Goal: Find specific page/section: Find specific page/section

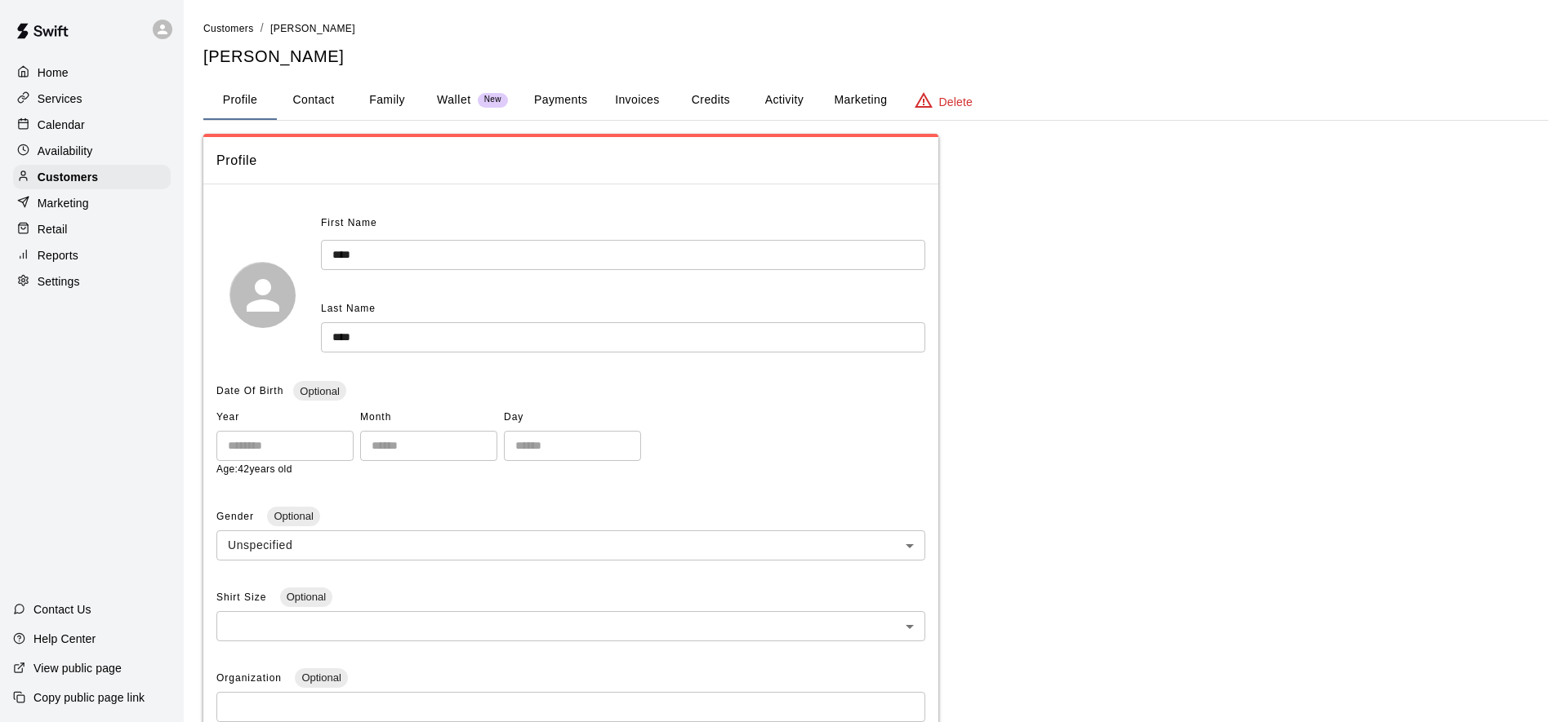
click at [68, 119] on p "Calendar" at bounding box center [61, 125] width 48 height 17
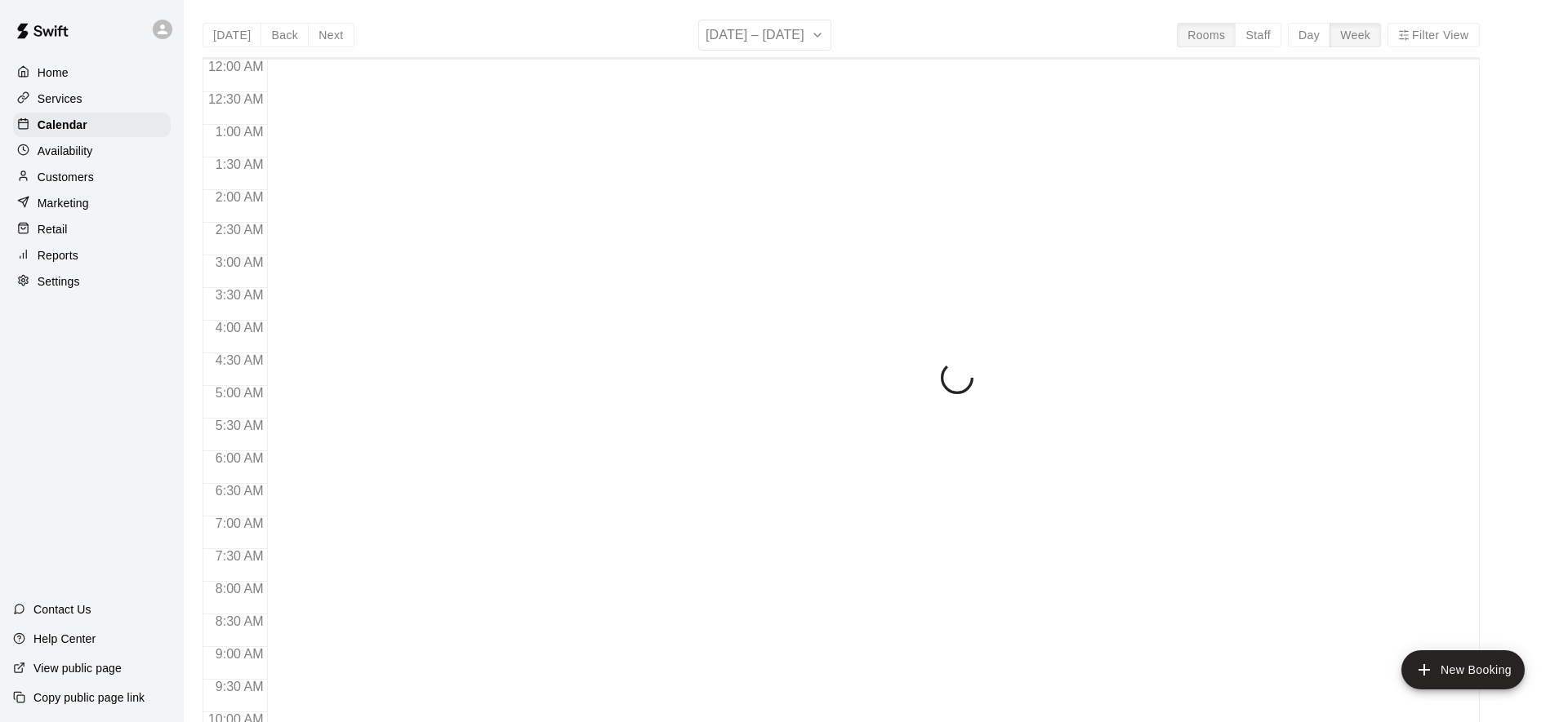
scroll to position [866, 0]
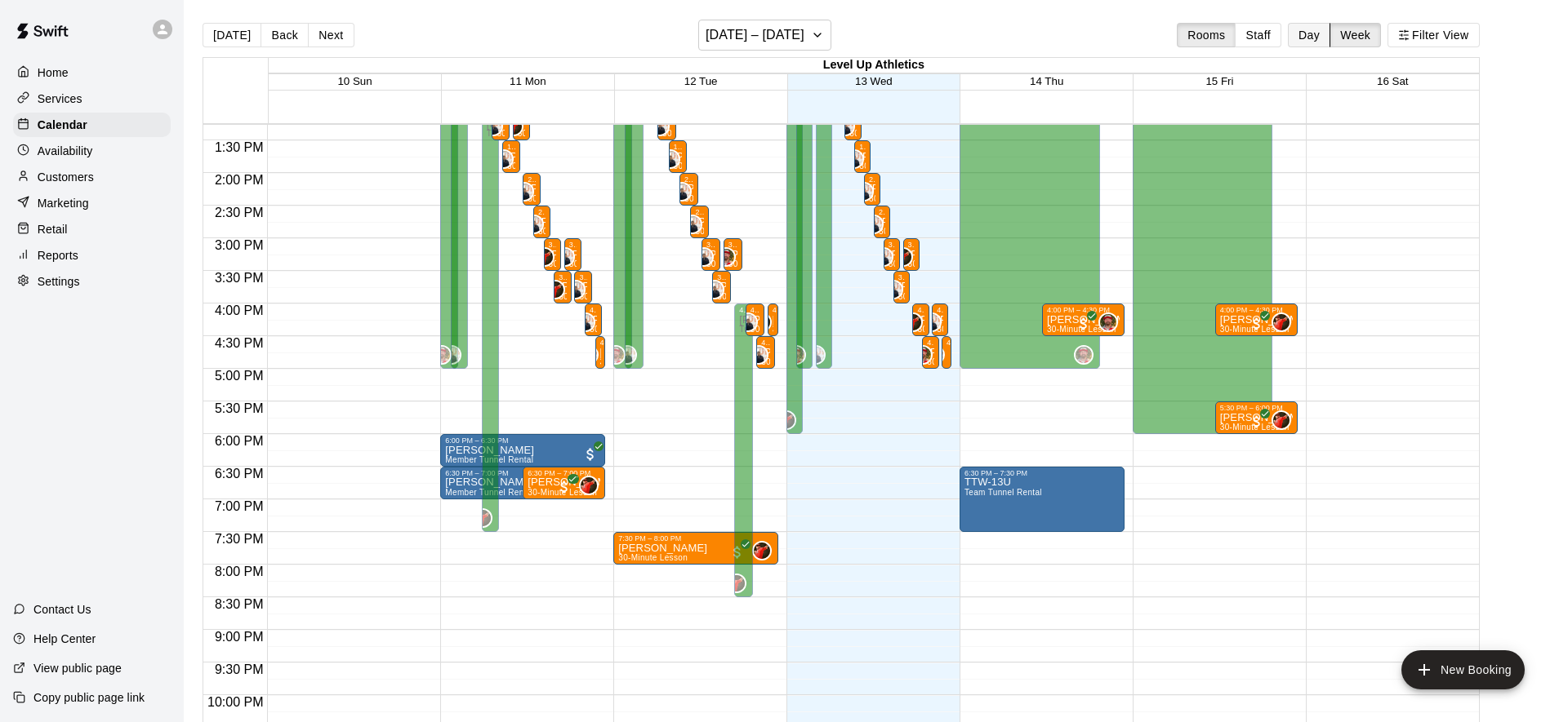
click at [1304, 34] on button "Day" at bounding box center [1308, 34] width 43 height 24
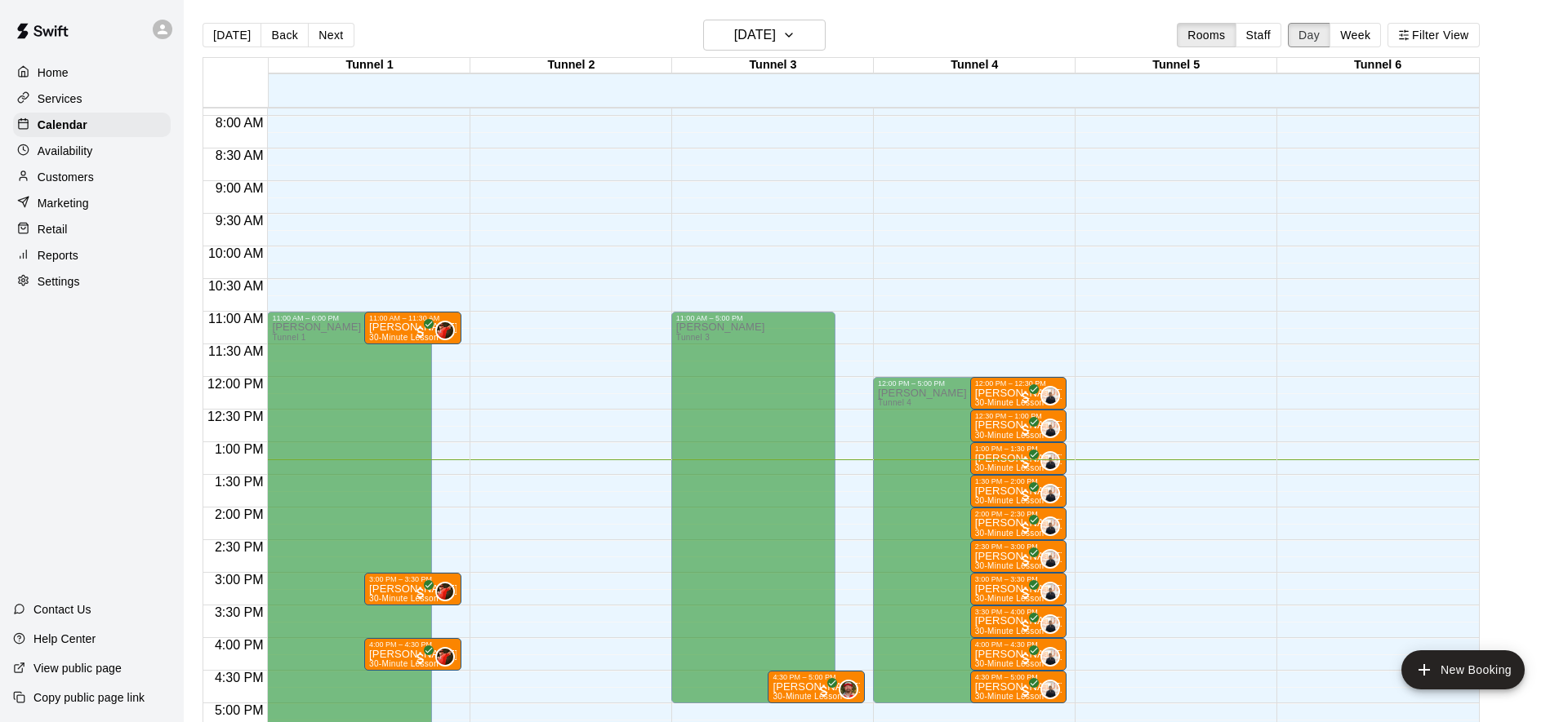
scroll to position [698, 0]
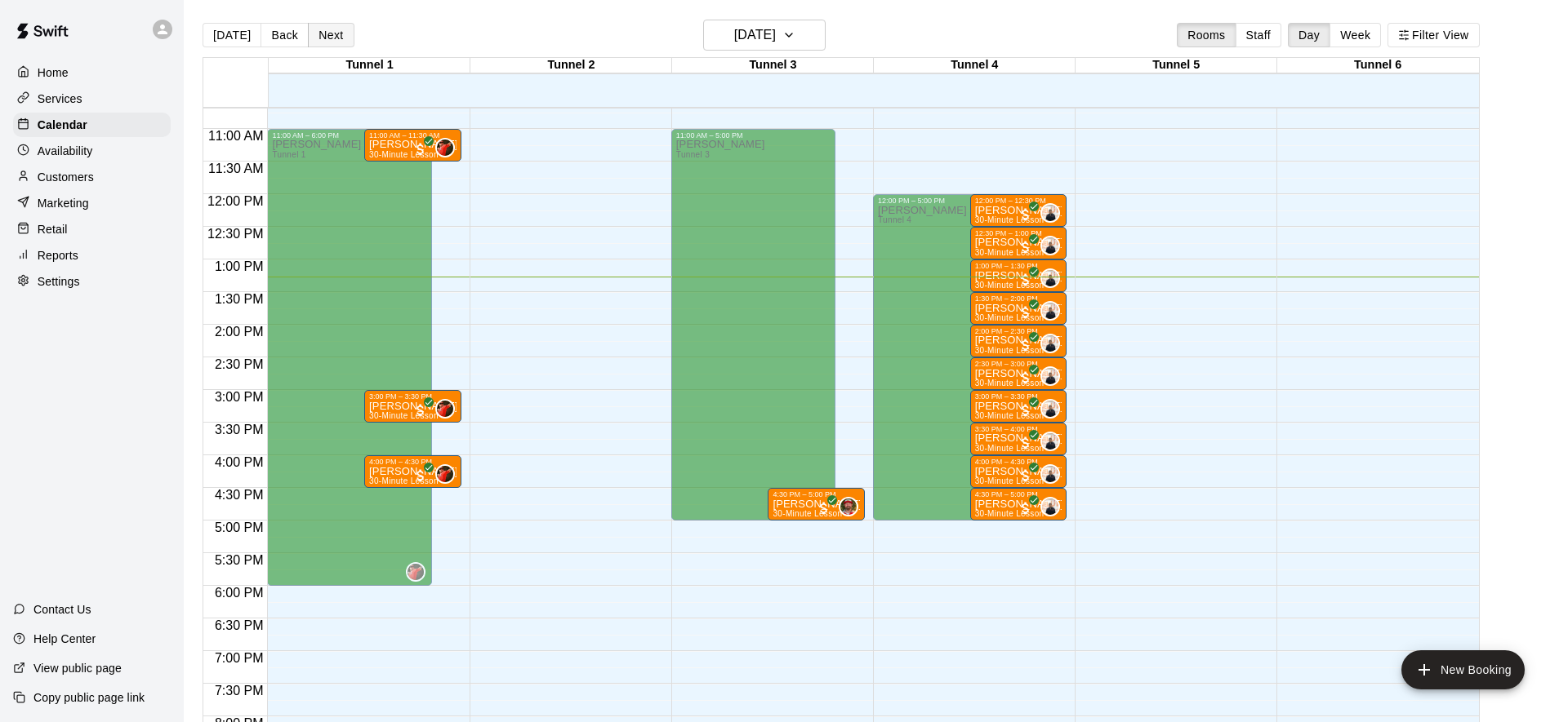
click at [337, 40] on button "Next" at bounding box center [331, 34] width 46 height 24
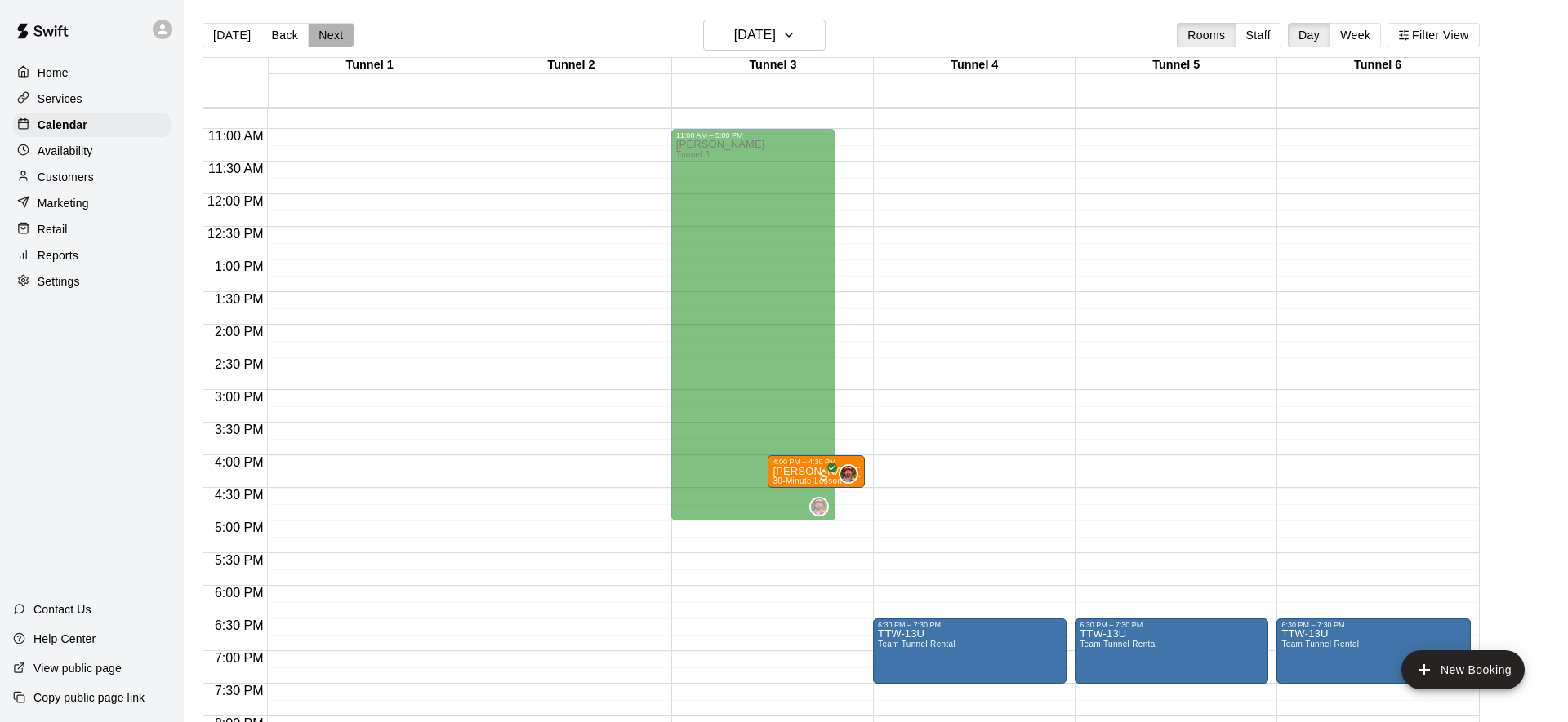
click at [337, 40] on button "Next" at bounding box center [331, 34] width 46 height 24
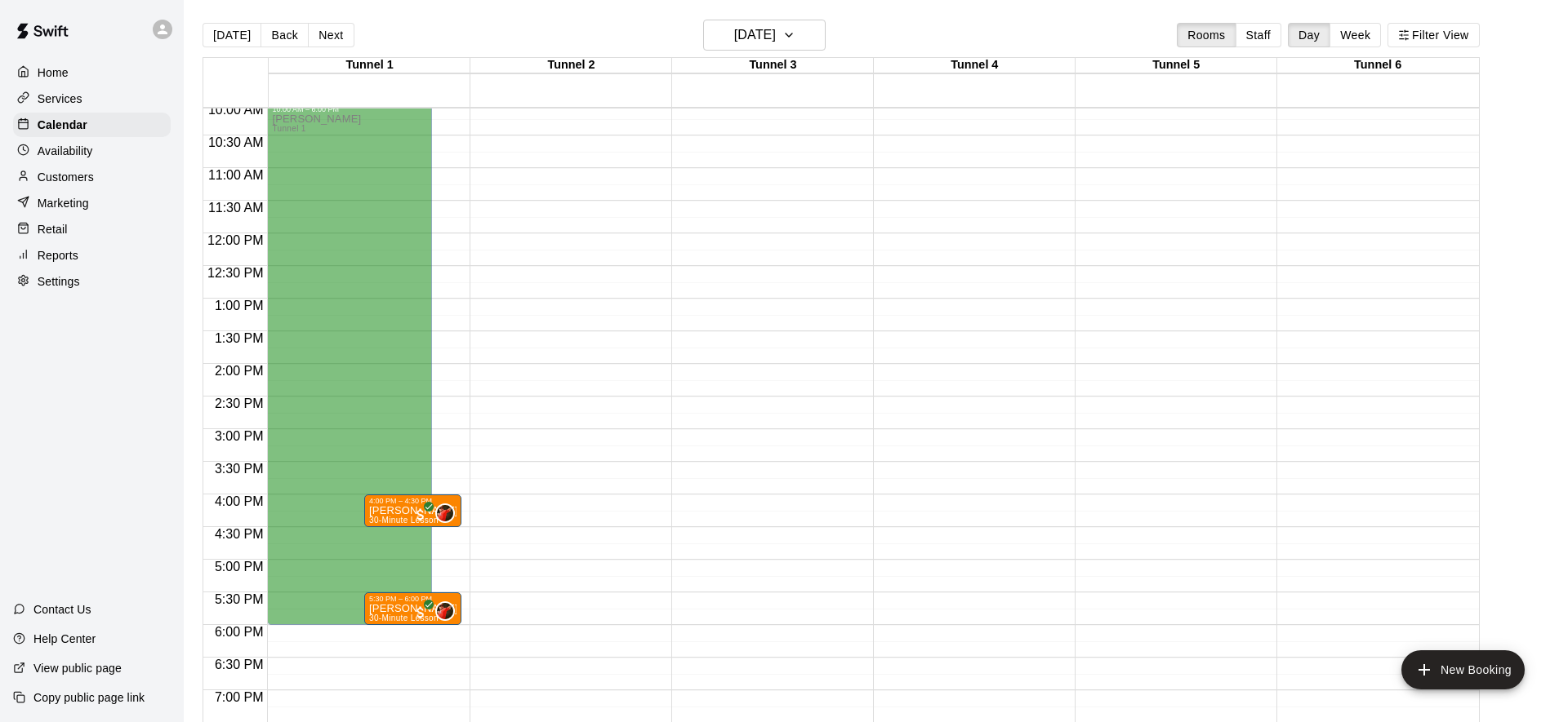
scroll to position [676, 0]
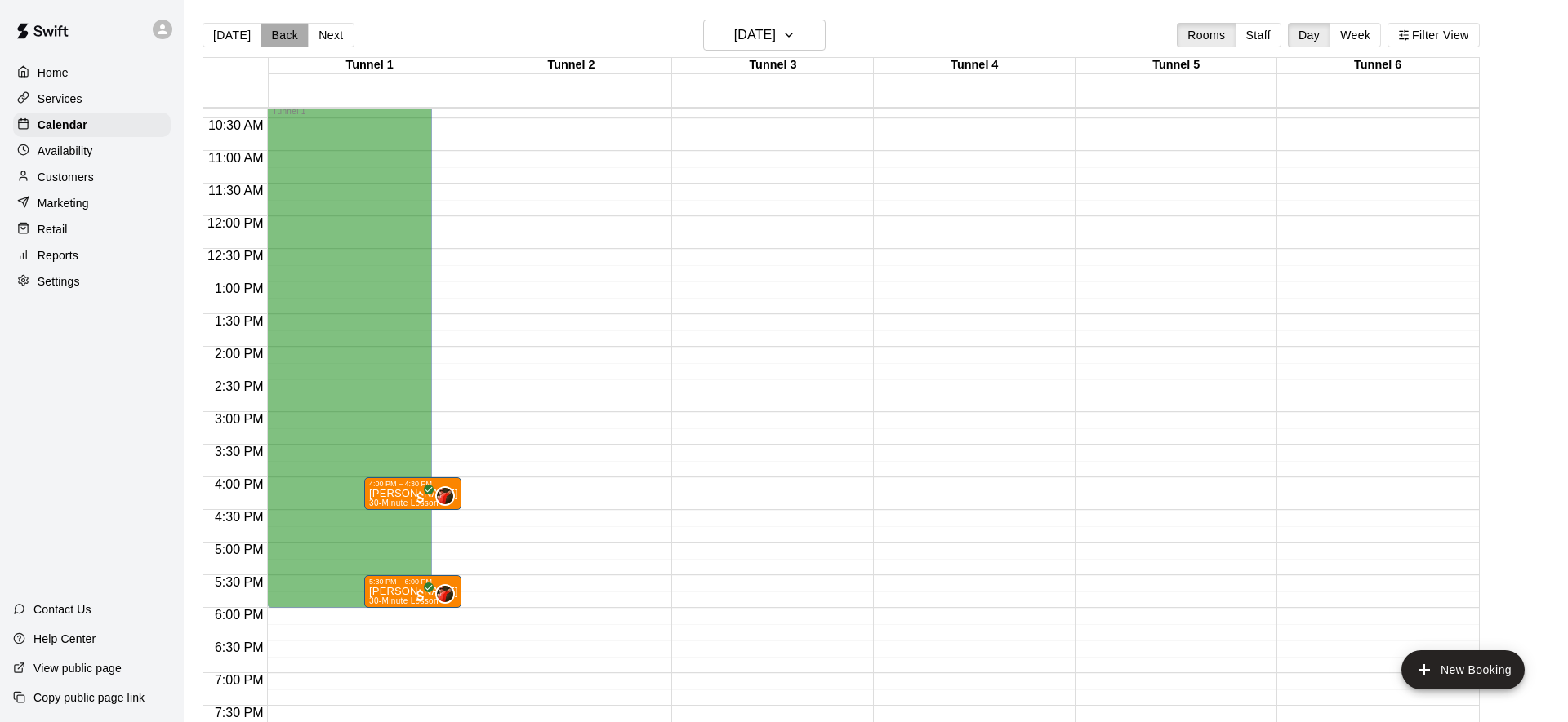
click at [278, 30] on button "Back" at bounding box center [285, 34] width 48 height 24
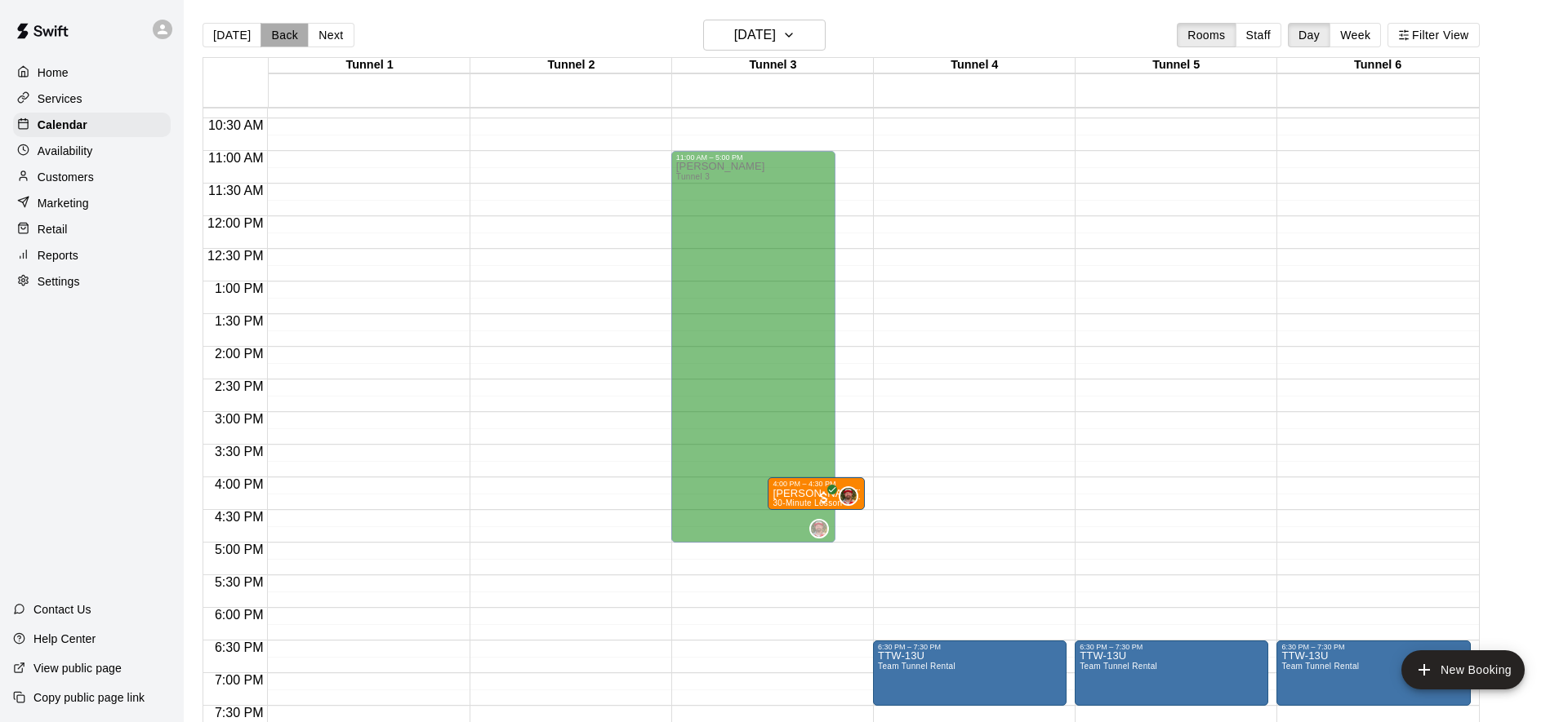
click at [278, 30] on button "Back" at bounding box center [285, 34] width 48 height 24
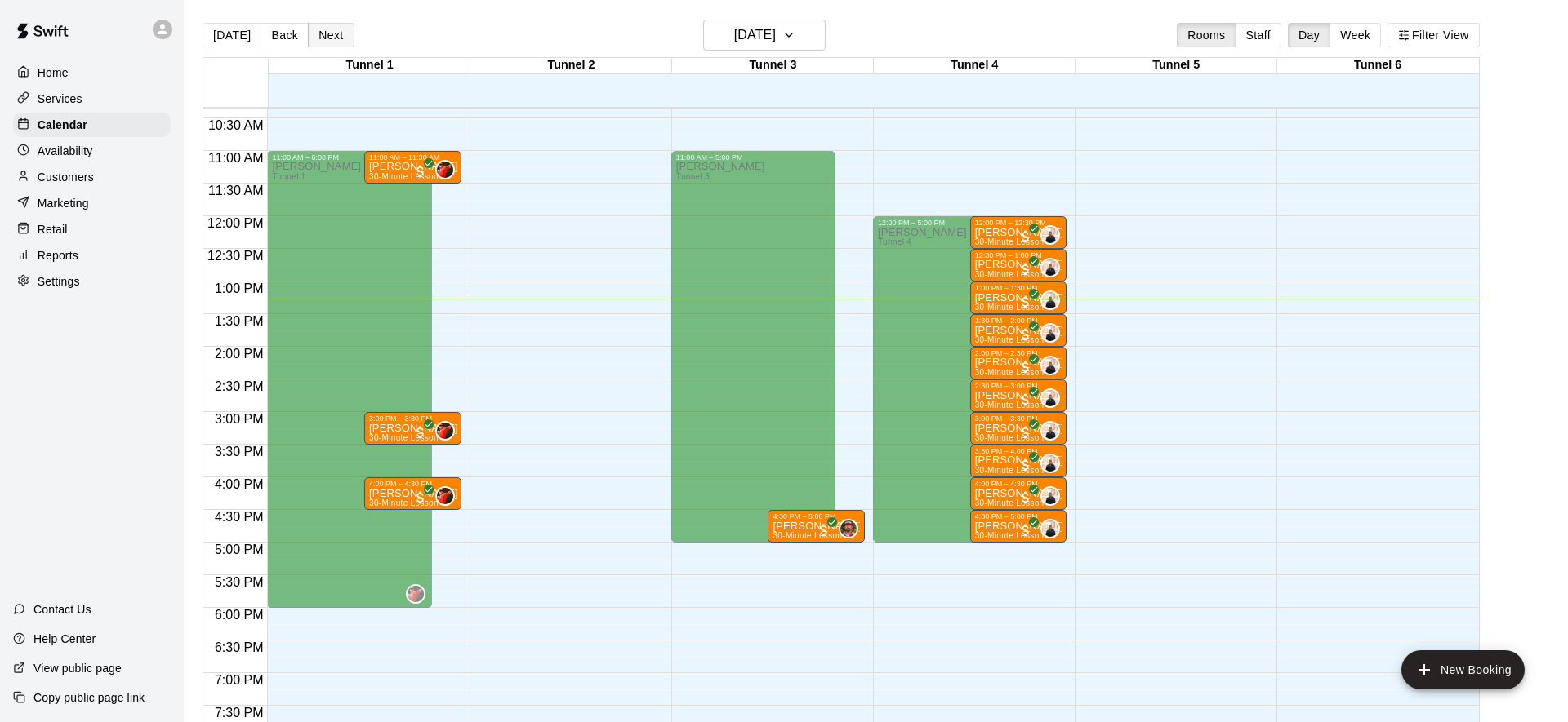
click at [326, 29] on button "Next" at bounding box center [331, 34] width 46 height 24
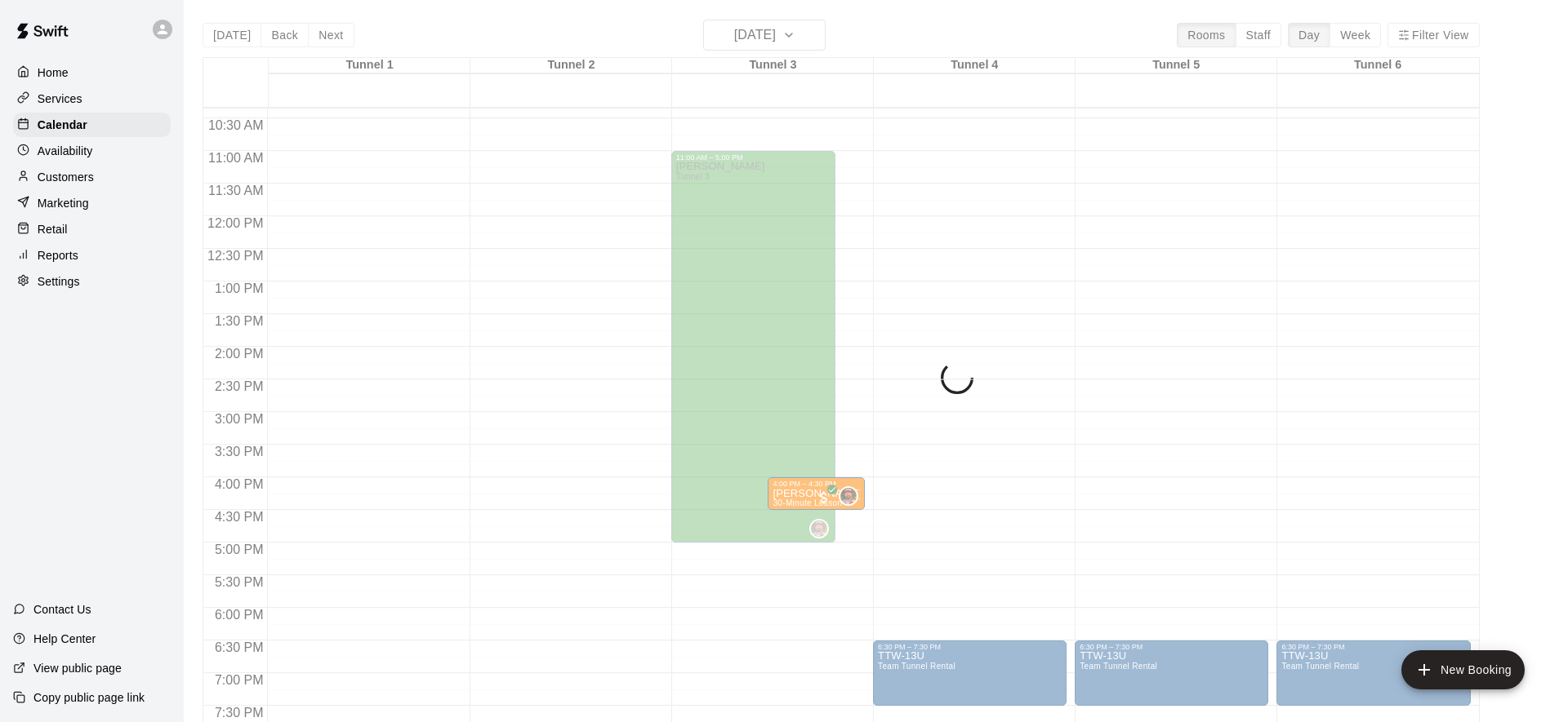
click at [325, 29] on div "[DATE] Back [DATE][DATE] Rooms Staff Day Week Filter View Tunnel 1 14 [GEOGRAPH…" at bounding box center [841, 380] width 1277 height 722
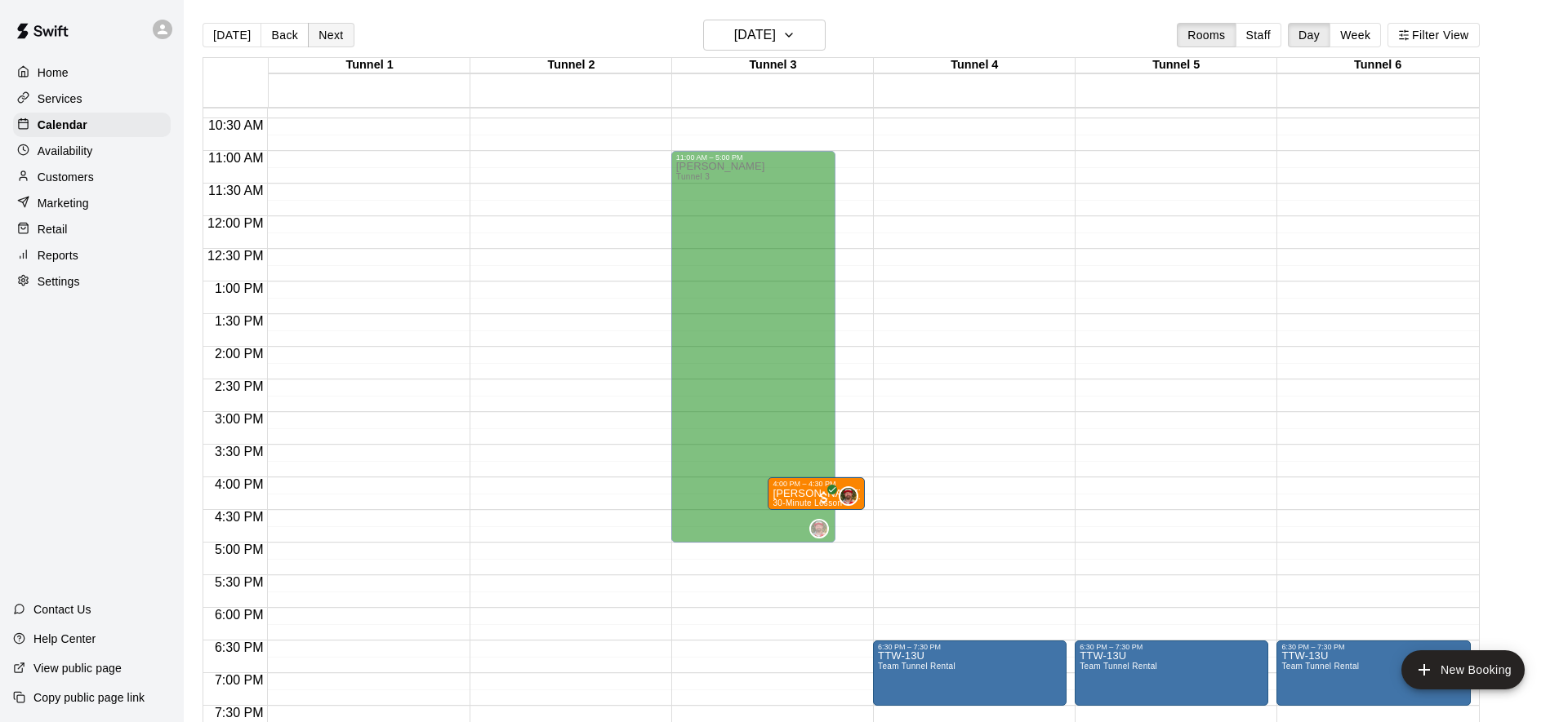
click at [332, 33] on button "Next" at bounding box center [331, 34] width 46 height 24
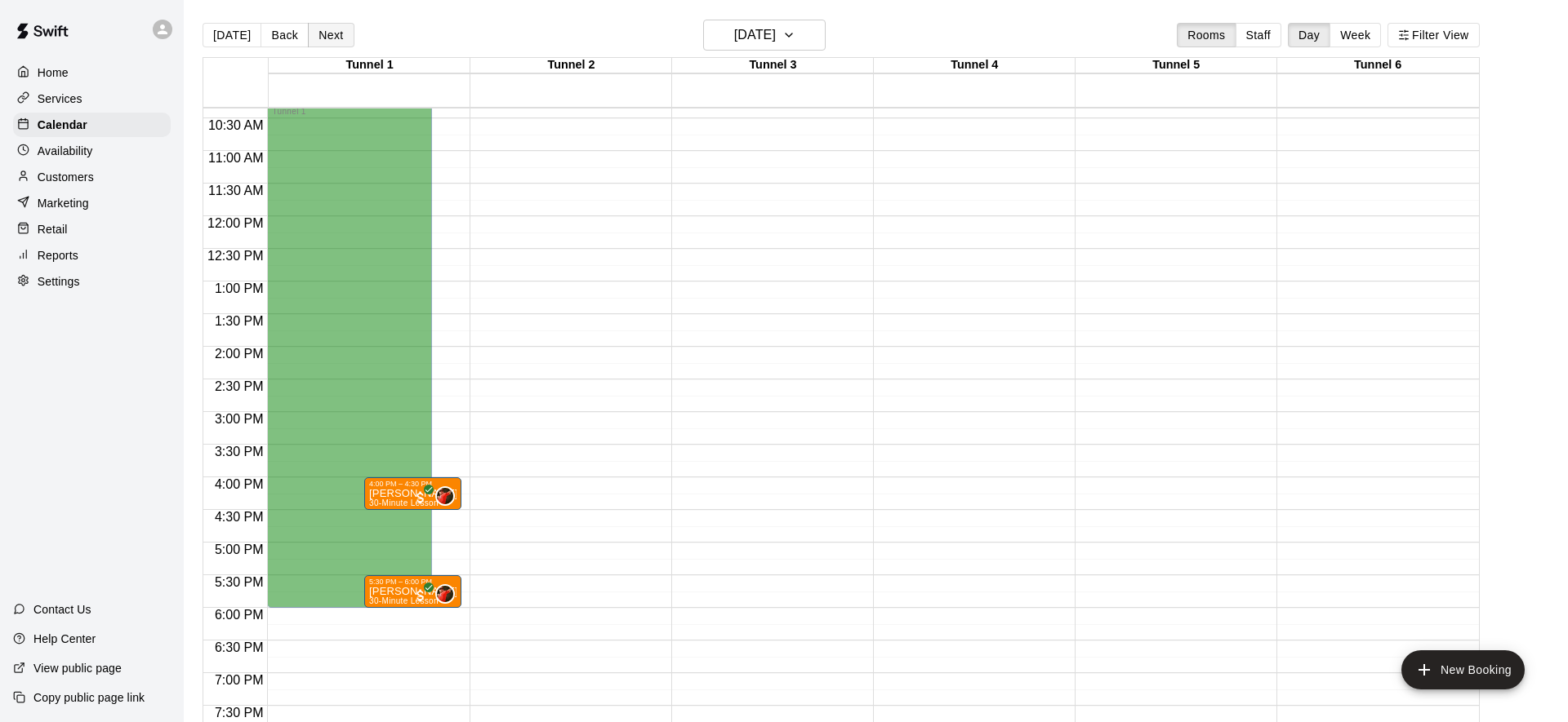
click at [332, 33] on button "Next" at bounding box center [331, 34] width 46 height 24
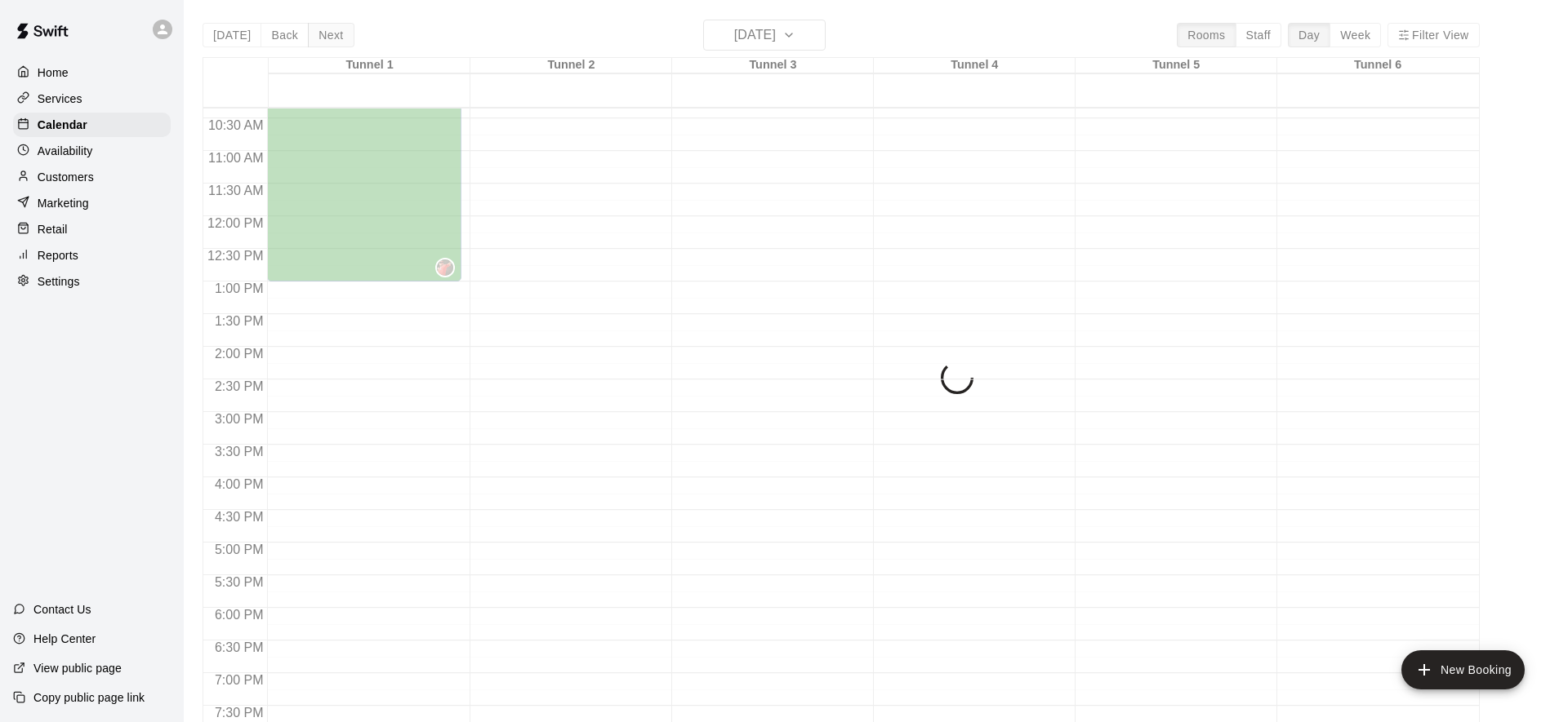
click at [332, 33] on div "[DATE] Back [DATE][DATE] Rooms Staff Day Week Filter View Tunnel 1 16 Sat Tunne…" at bounding box center [841, 380] width 1277 height 722
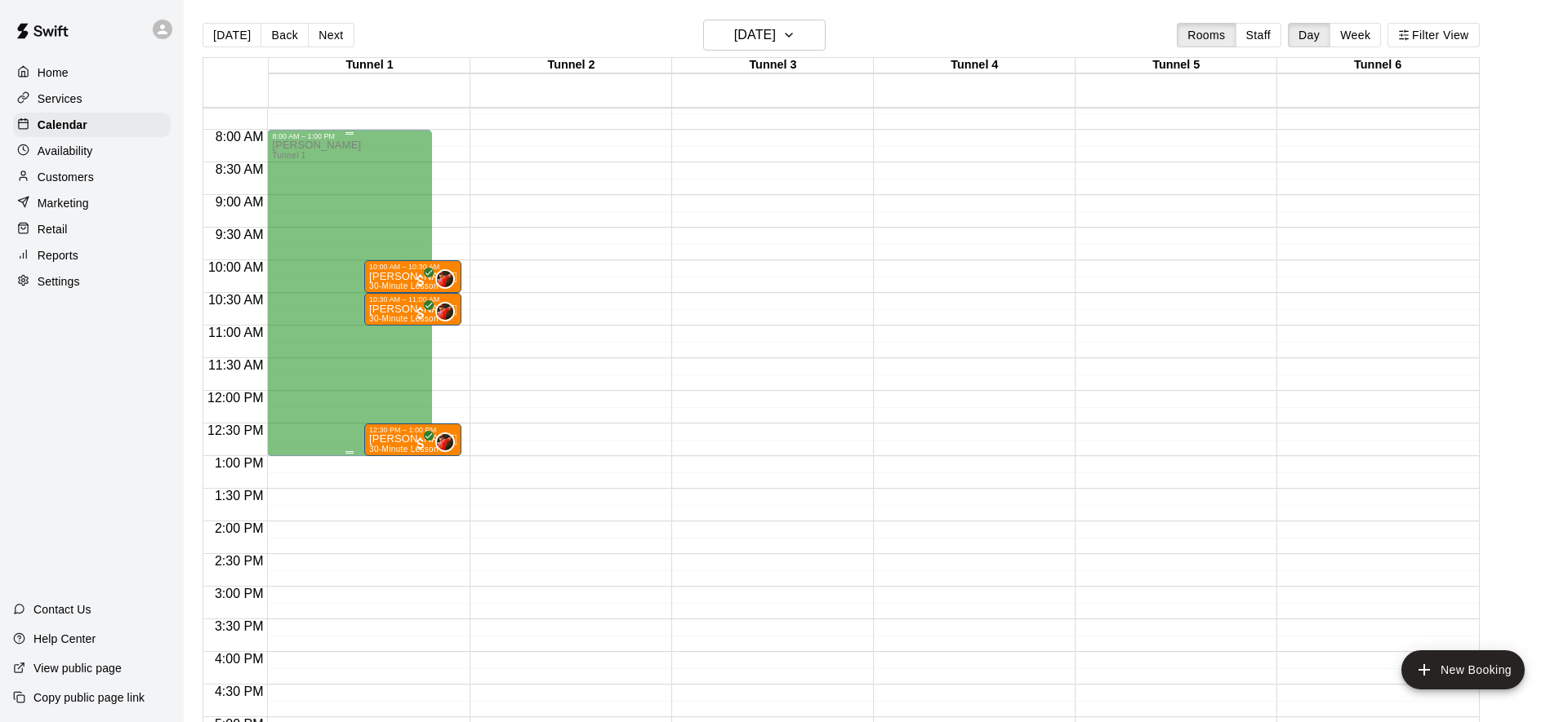
scroll to position [447, 0]
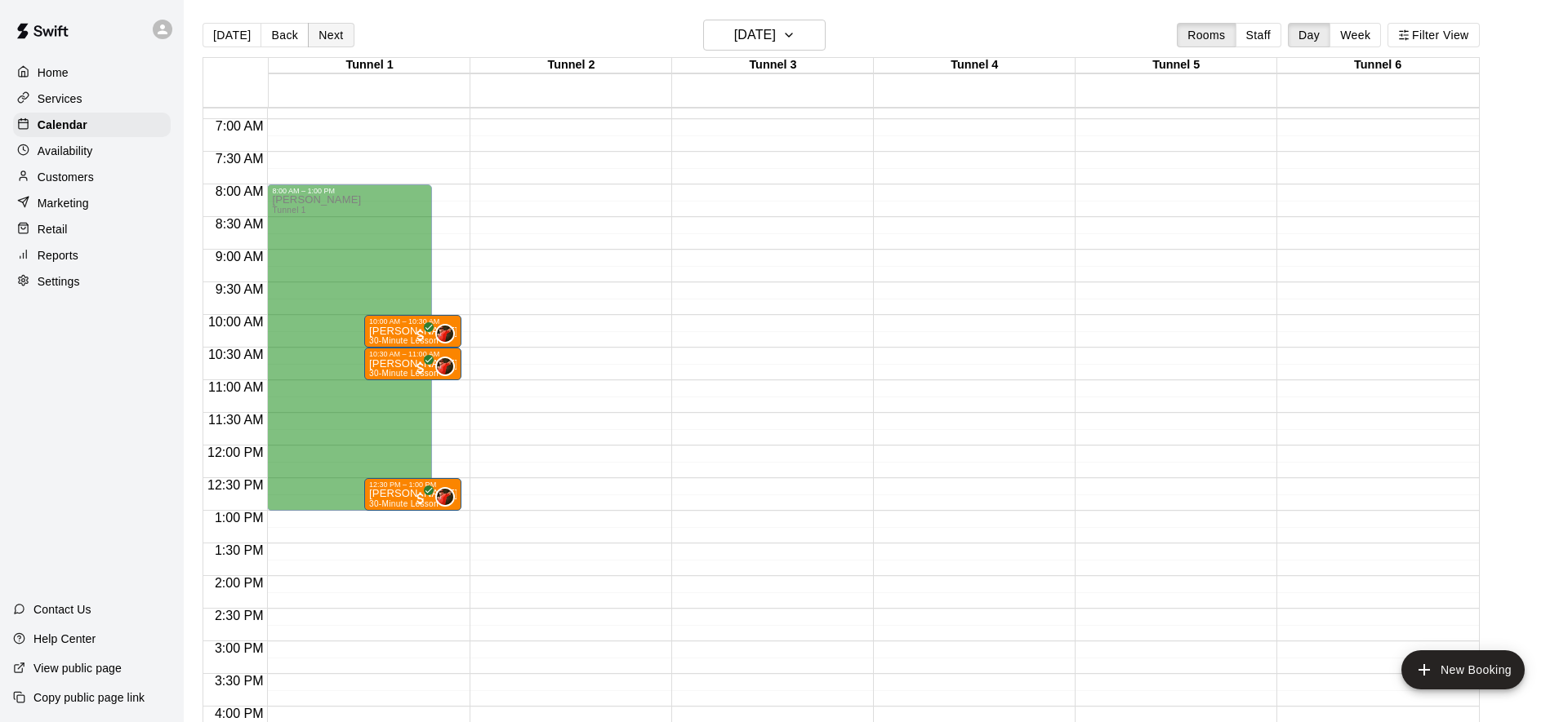
click at [329, 38] on button "Next" at bounding box center [331, 34] width 46 height 24
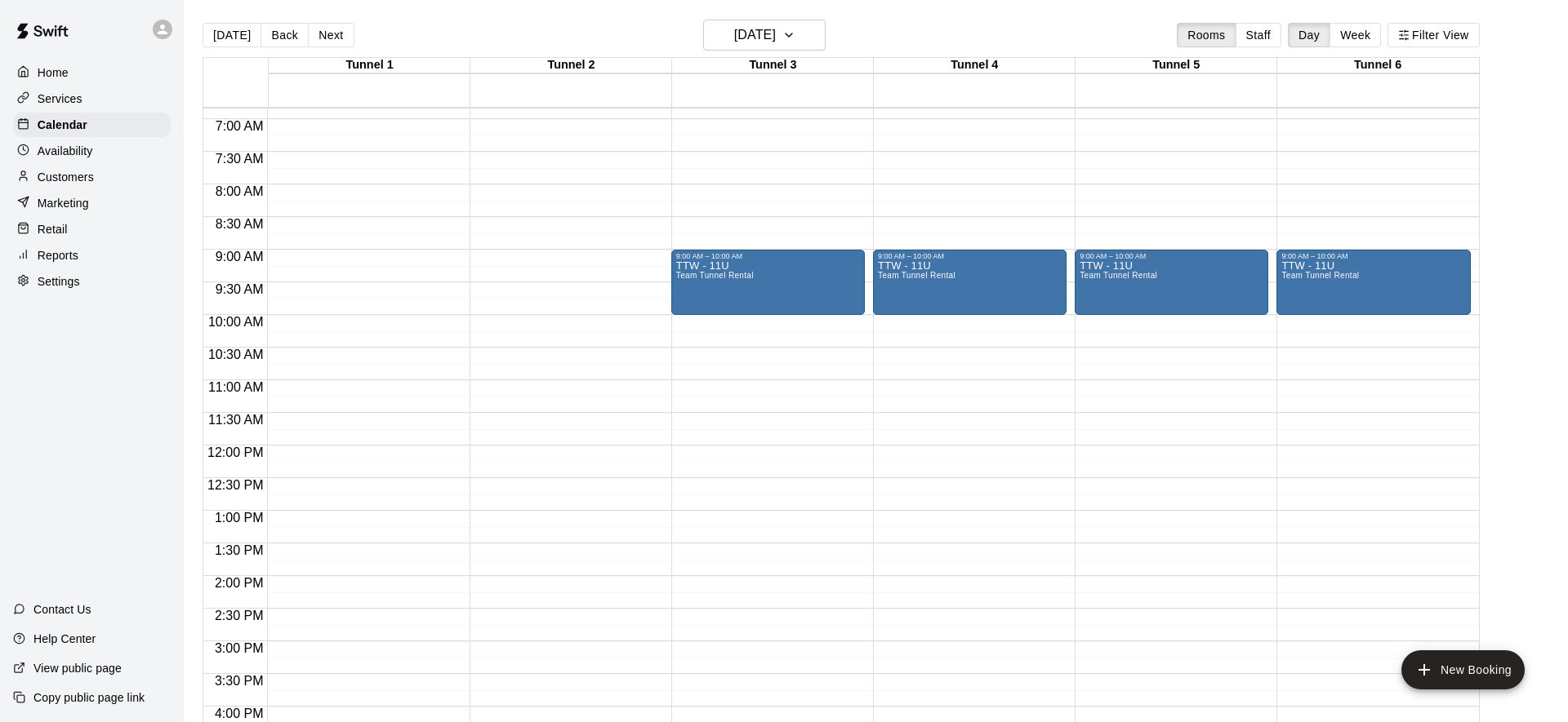
click at [329, 38] on button "Next" at bounding box center [331, 34] width 46 height 24
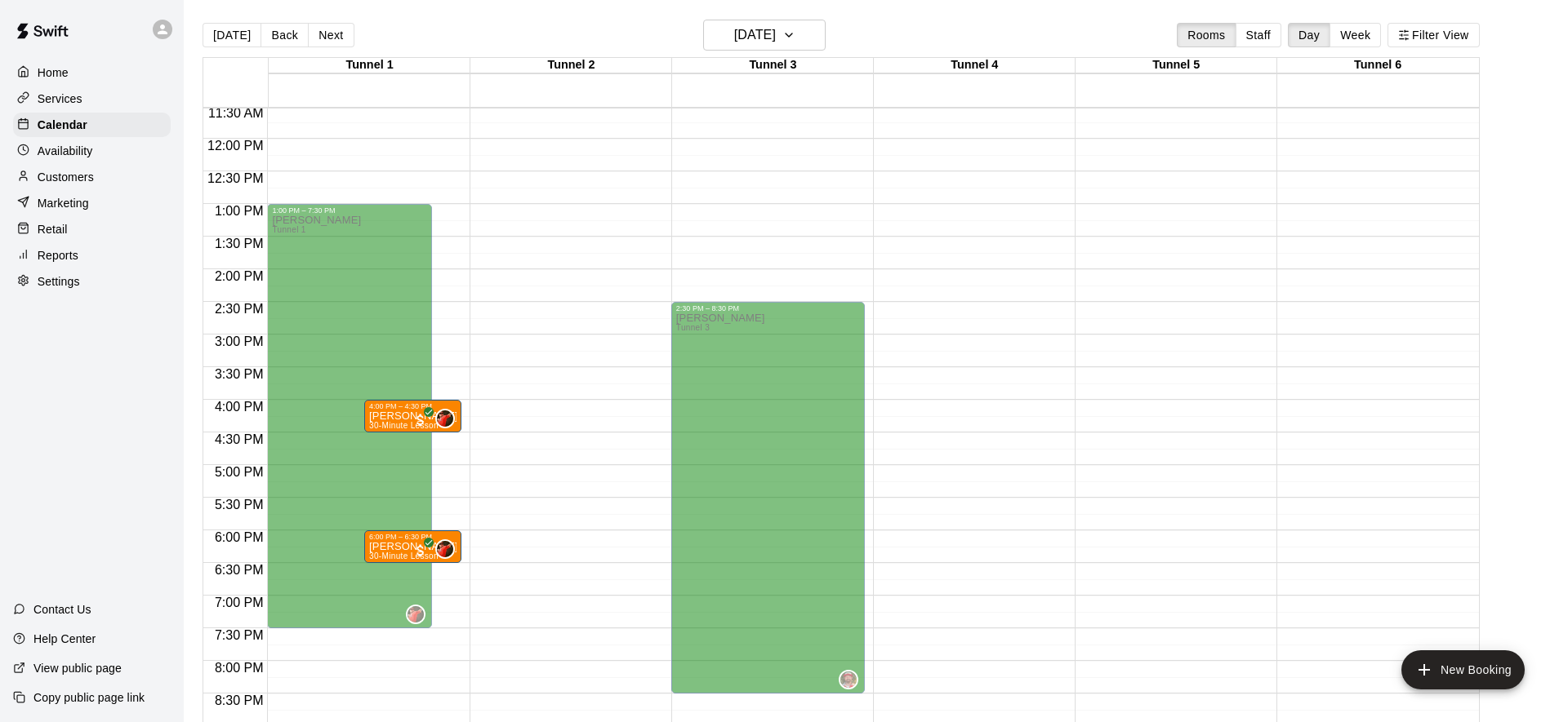
scroll to position [771, 0]
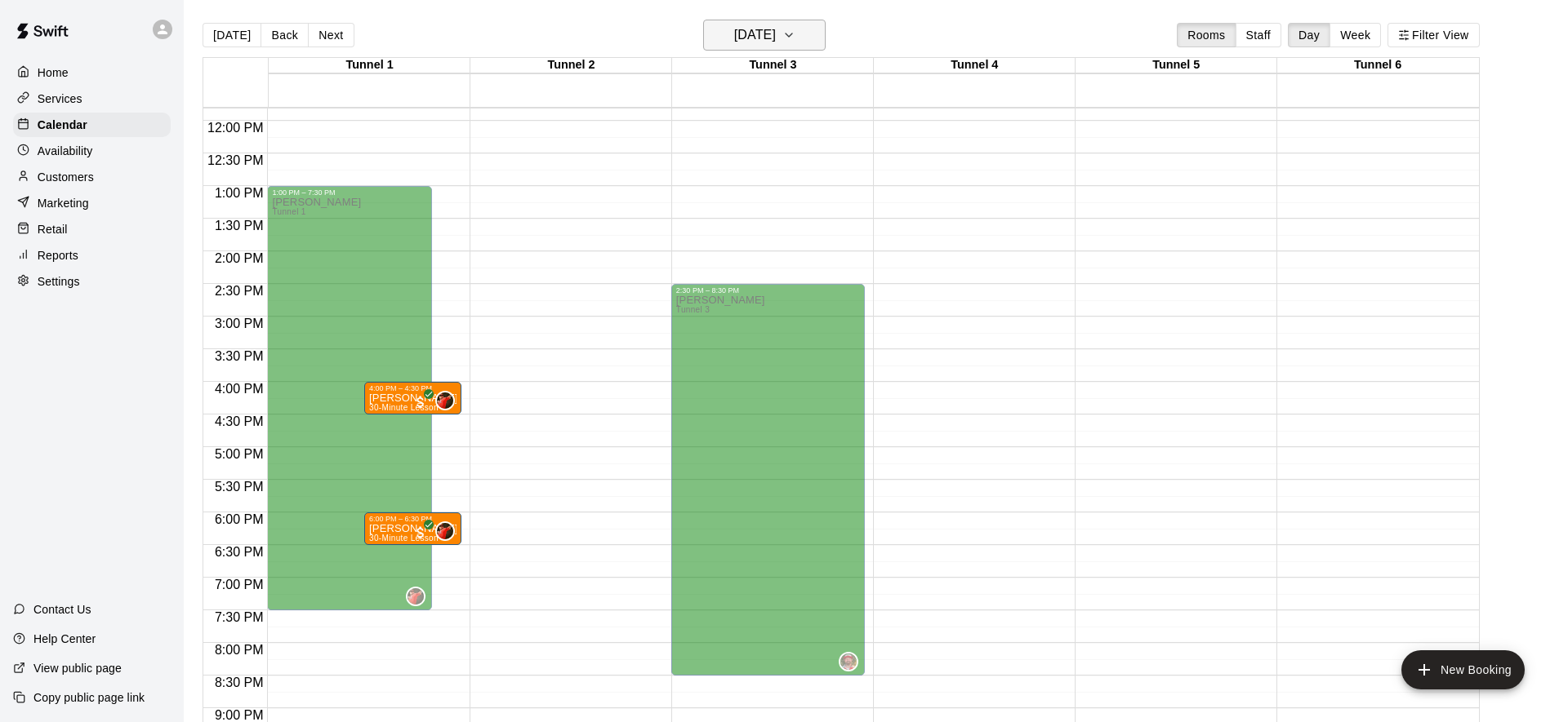
click at [795, 27] on icon "button" at bounding box center [789, 34] width 13 height 19
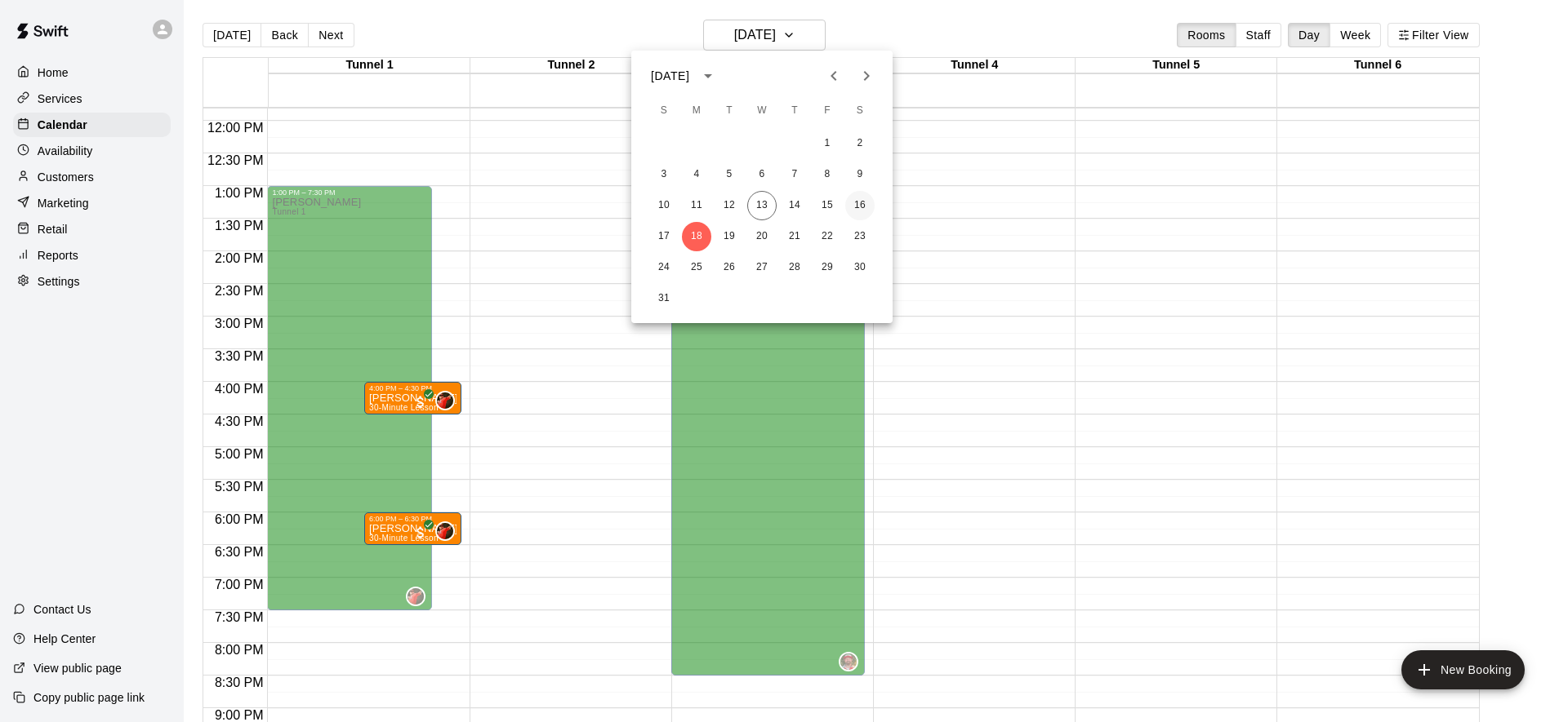
click at [863, 205] on button "16" at bounding box center [859, 205] width 29 height 29
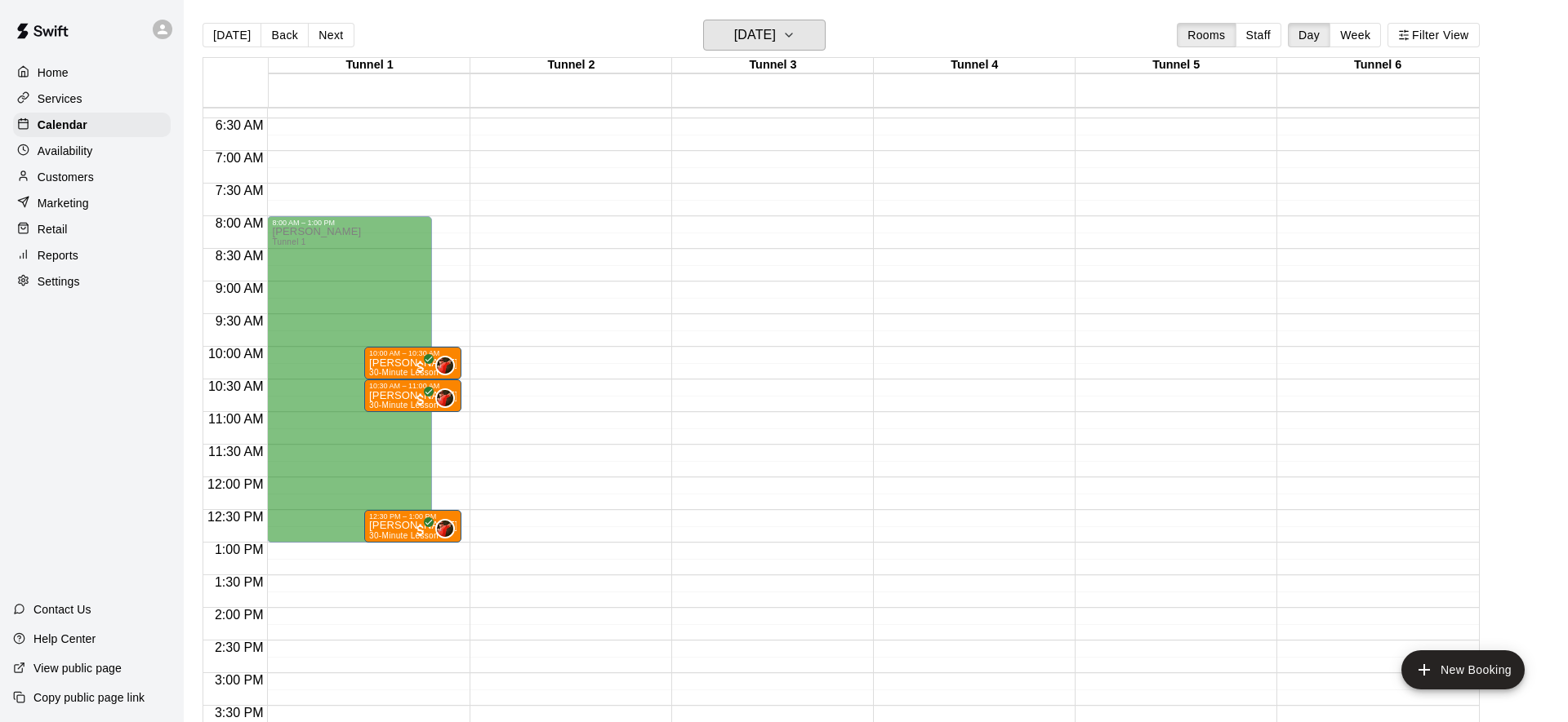
scroll to position [6, 0]
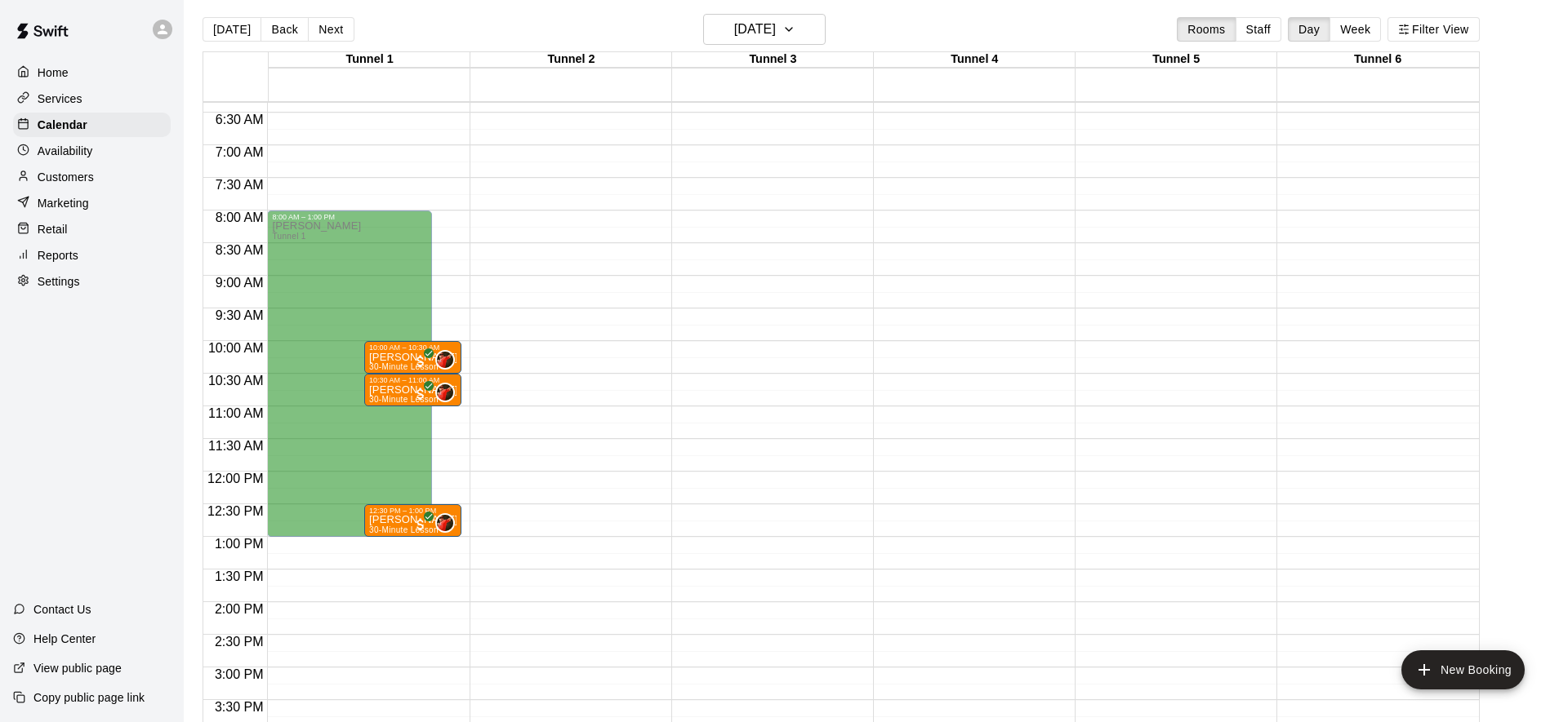
click at [600, 28] on div "[DATE] Back [DATE][DATE] Rooms Staff Day Week Filter View" at bounding box center [841, 33] width 1277 height 38
